Goal: Communication & Community: Answer question/provide support

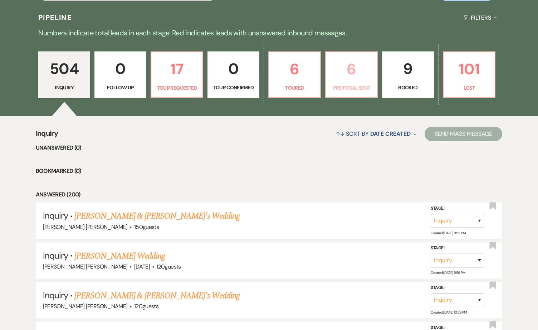
click at [344, 78] on p "6" at bounding box center [351, 69] width 43 height 24
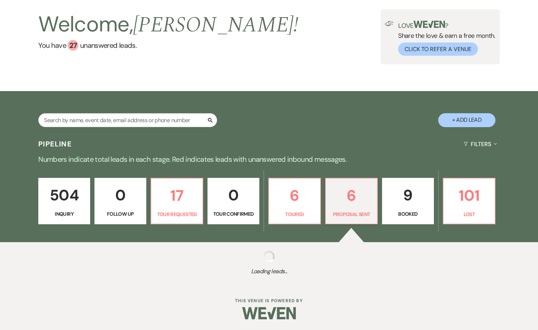
select select "6"
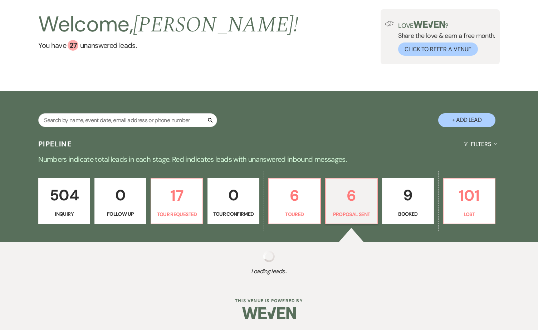
select select "6"
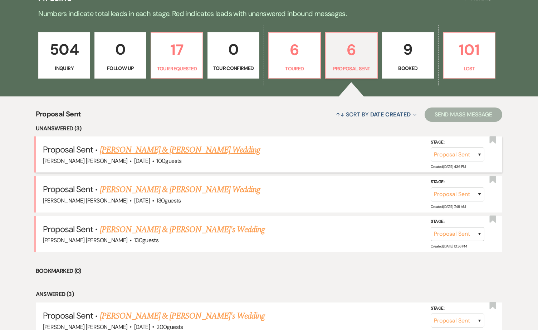
scroll to position [183, 0]
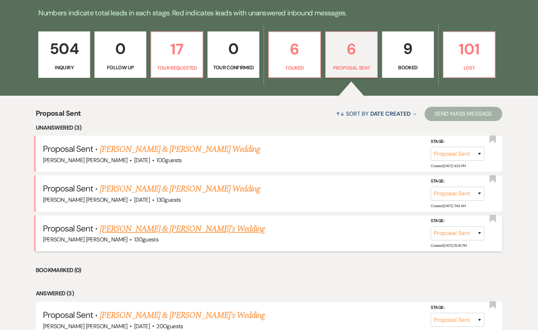
click at [138, 226] on link "[PERSON_NAME] & [PERSON_NAME]'s Wedding" at bounding box center [182, 229] width 165 height 13
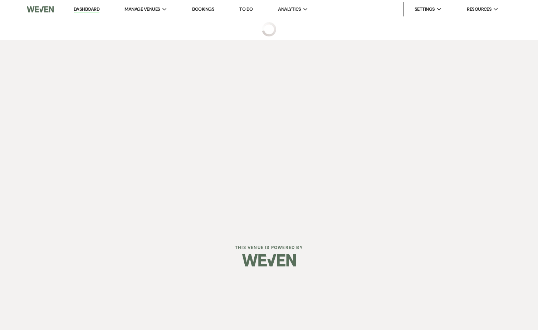
select select "6"
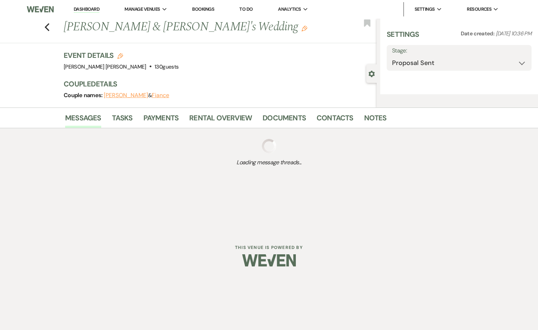
select select "5"
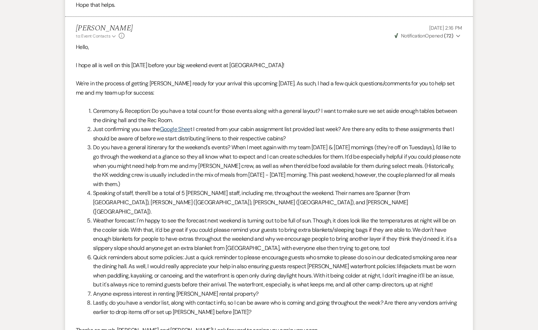
scroll to position [9275, 0]
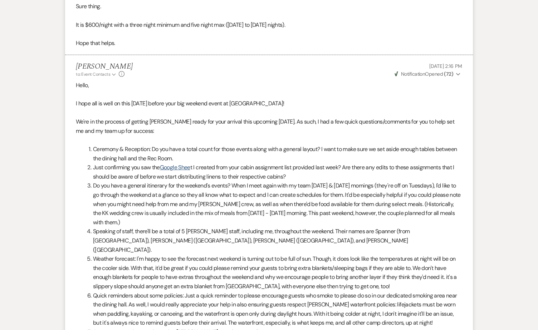
click at [123, 208] on li "Do you have a general itinerary for the weekend's events? When I meet again wit…" at bounding box center [273, 204] width 378 height 46
click at [139, 184] on span "Do you have a general itinerary for the weekend's events? When I meet again wit…" at bounding box center [277, 204] width 368 height 44
click at [156, 203] on span "Do you have a general itinerary for the weekend's events? When I meet again wit…" at bounding box center [277, 204] width 368 height 44
click at [180, 190] on li "Do you have a general itinerary for the weekend's events? When I meet again wit…" at bounding box center [273, 204] width 378 height 46
click at [188, 203] on span "Do you have a general itinerary for the weekend's events? When I meet again wit…" at bounding box center [277, 204] width 368 height 44
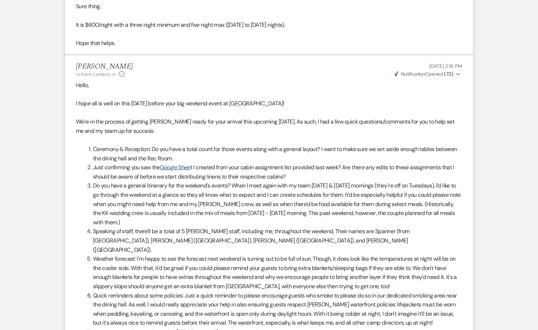
click at [215, 189] on span "Do you have a general itinerary for the weekend's events? When I meet again wit…" at bounding box center [277, 204] width 368 height 44
click at [225, 205] on span "Do you have a general itinerary for the weekend's events? When I meet again wit…" at bounding box center [277, 204] width 368 height 44
click at [149, 206] on span "Do you have a general itinerary for the weekend's events? When I meet again wit…" at bounding box center [277, 204] width 368 height 44
click at [142, 227] on li "Speaking of staff, there'll be a total of 5 [PERSON_NAME] staff, including me, …" at bounding box center [273, 241] width 378 height 28
click at [134, 230] on span "Speaking of staff, there'll be a total of 5 [PERSON_NAME] staff, including me, …" at bounding box center [251, 241] width 317 height 26
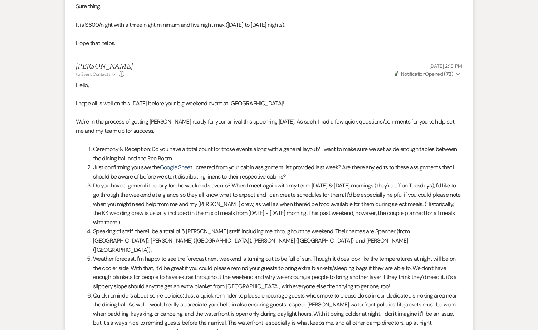
click at [185, 228] on span "Speaking of staff, there'll be a total of 5 [PERSON_NAME] staff, including me, …" at bounding box center [251, 241] width 317 height 26
click at [211, 255] on span "Weather forecast: I'm happy to see the forecast next weekend is turning out to …" at bounding box center [275, 272] width 364 height 35
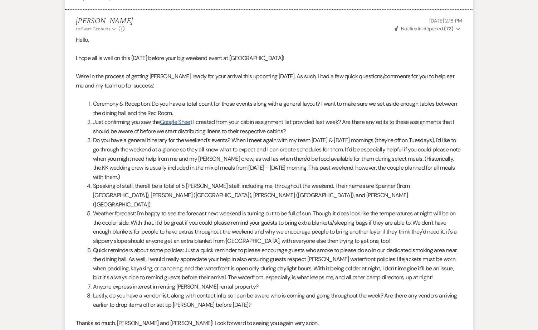
scroll to position [9323, 0]
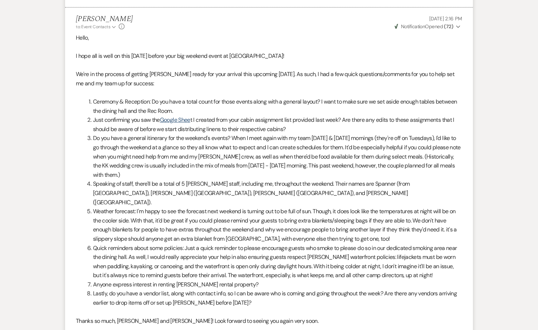
click at [153, 208] on span "Weather forecast: I'm happy to see the forecast next weekend is turning out to …" at bounding box center [275, 225] width 364 height 35
click at [157, 219] on span "Weather forecast: I'm happy to see the forecast next weekend is turning out to …" at bounding box center [275, 225] width 364 height 35
click at [215, 208] on span "Weather forecast: I'm happy to see the forecast next weekend is turning out to …" at bounding box center [275, 225] width 364 height 35
click at [225, 222] on span "Weather forecast: I'm happy to see the forecast next weekend is turning out to …" at bounding box center [275, 225] width 364 height 35
click at [244, 208] on span "Weather forecast: I'm happy to see the forecast next weekend is turning out to …" at bounding box center [275, 225] width 364 height 35
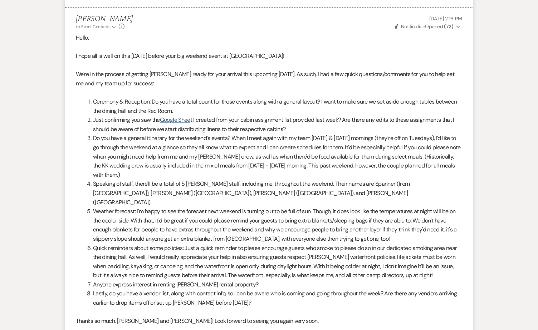
click at [250, 244] on li "Quick reminders about some policies: Just a quick reminder to please encourage …" at bounding box center [273, 262] width 378 height 36
click at [181, 210] on span "Weather forecast: I'm happy to see the forecast next weekend is turning out to …" at bounding box center [275, 225] width 364 height 35
click at [156, 244] on li "Quick reminders about some policies: Just a quick reminder to please encourage …" at bounding box center [273, 262] width 378 height 36
click at [178, 208] on span "Weather forecast: I'm happy to see the forecast next weekend is turning out to …" at bounding box center [275, 225] width 364 height 35
click at [197, 222] on span "Weather forecast: I'm happy to see the forecast next weekend is turning out to …" at bounding box center [275, 225] width 364 height 35
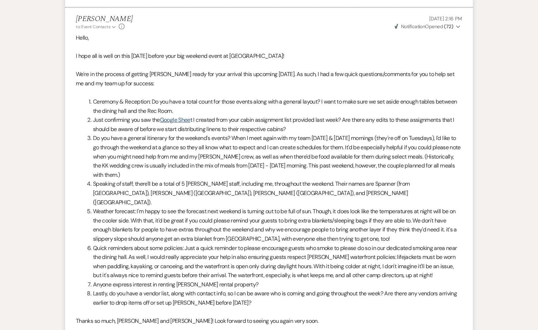
click at [227, 209] on span "Weather forecast: I'm happy to see the forecast next weekend is turning out to …" at bounding box center [275, 225] width 364 height 35
click at [233, 220] on span "Weather forecast: I'm happy to see the forecast next weekend is turning out to …" at bounding box center [275, 225] width 364 height 35
click at [173, 224] on span "Weather forecast: I'm happy to see the forecast next weekend is turning out to …" at bounding box center [275, 225] width 364 height 35
click at [167, 244] on li "Quick reminders about some policies: Just a quick reminder to please encourage …" at bounding box center [273, 262] width 378 height 36
click at [190, 213] on span "Weather forecast: I'm happy to see the forecast next weekend is turning out to …" at bounding box center [275, 225] width 364 height 35
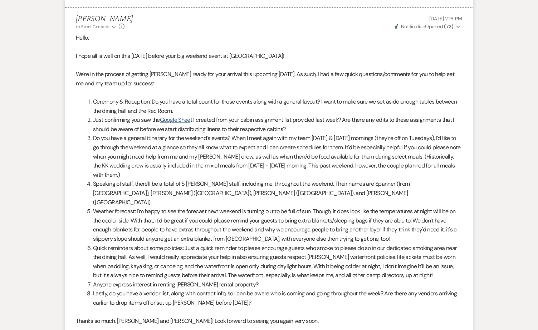
click at [209, 244] on li "Quick reminders about some policies: Just a quick reminder to please encourage …" at bounding box center [273, 262] width 378 height 36
click at [232, 207] on li "Weather forecast: I'm happy to see the forecast next weekend is turning out to …" at bounding box center [273, 225] width 378 height 36
click at [238, 244] on li "Quick reminders about some policies: Just a quick reminder to please encourage …" at bounding box center [273, 262] width 378 height 36
click at [176, 244] on li "Quick reminders about some policies: Just a quick reminder to please encourage …" at bounding box center [273, 262] width 378 height 36
click at [157, 244] on li "Quick reminders about some policies: Just a quick reminder to please encourage …" at bounding box center [273, 262] width 378 height 36
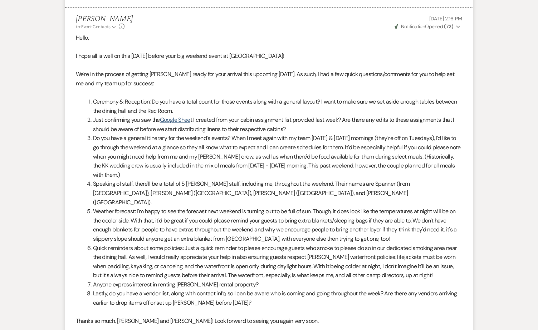
click at [191, 207] on li "Weather forecast: I'm happy to see the forecast next weekend is turning out to …" at bounding box center [273, 225] width 378 height 36
click at [158, 224] on span "Weather forecast: I'm happy to see the forecast next weekend is turning out to …" at bounding box center [275, 225] width 364 height 35
click at [139, 244] on li "Quick reminders about some policies: Just a quick reminder to please encourage …" at bounding box center [273, 262] width 378 height 36
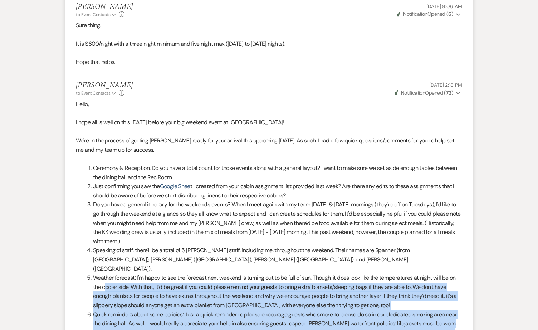
scroll to position [9240, 0]
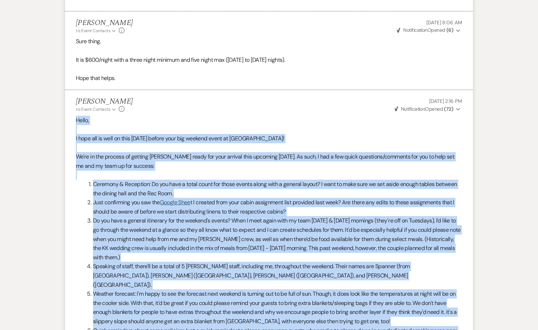
drag, startPoint x: 100, startPoint y: 285, endPoint x: 77, endPoint y: 114, distance: 172.9
click at [77, 116] on div "Hello, I hope all is well on this [DATE] before your big weekend event at [GEOG…" at bounding box center [269, 276] width 386 height 320
copy div "Lorem, I dolo sit am cons ad elit sedd Eiusmo tempor inci utl etdolor magna al …"
